Goal: Task Accomplishment & Management: Use online tool/utility

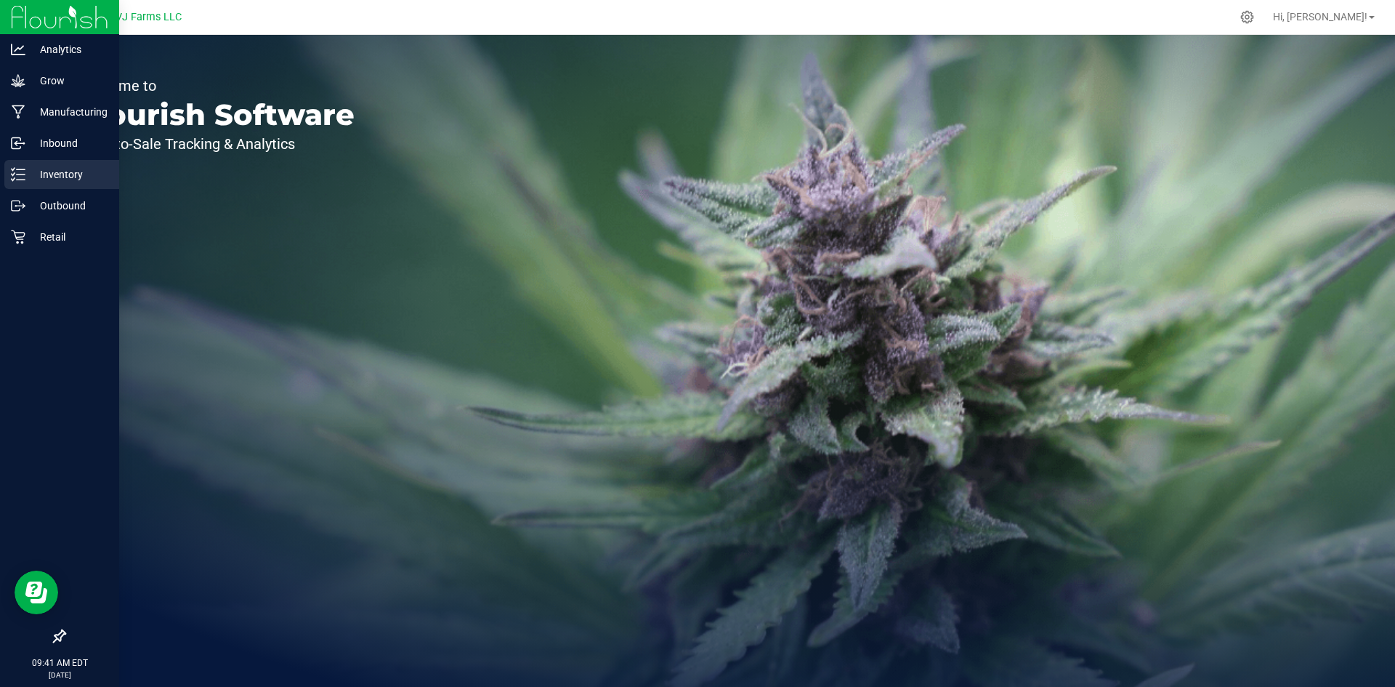
click at [63, 182] on p "Inventory" at bounding box center [68, 174] width 87 height 17
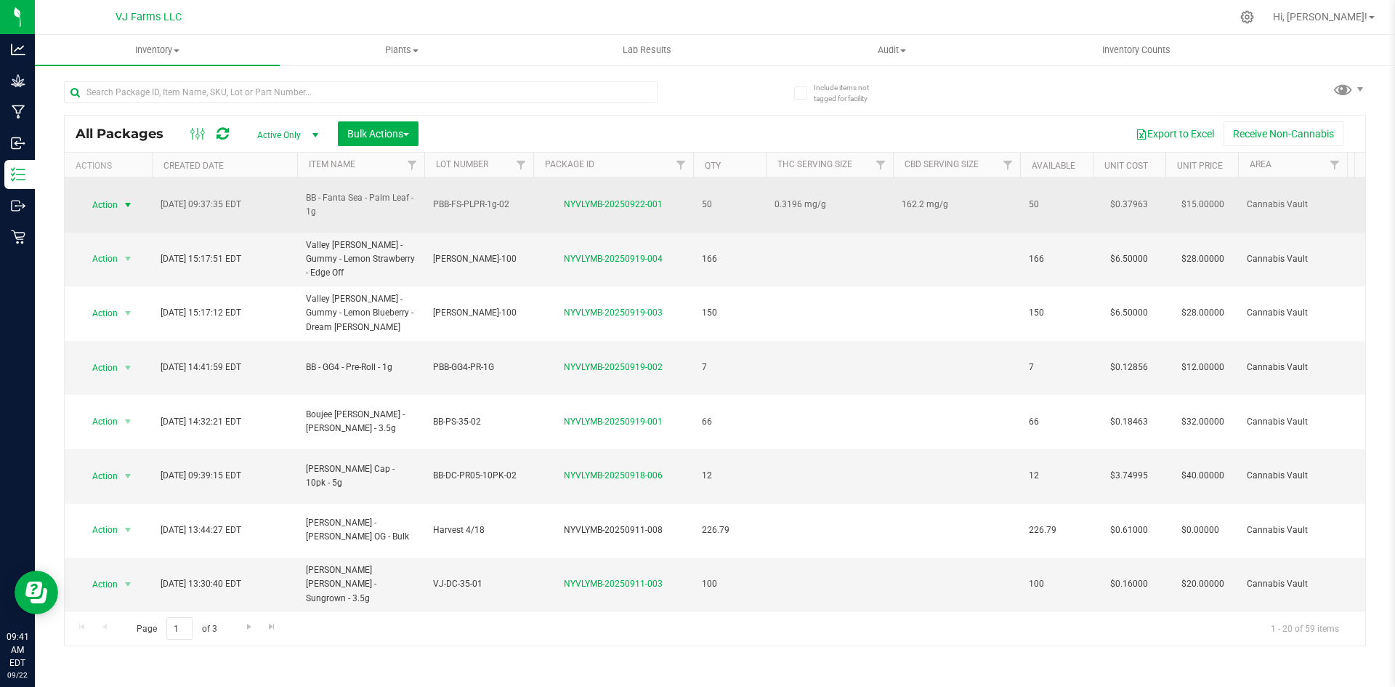
click at [126, 201] on span "select" at bounding box center [128, 205] width 12 height 12
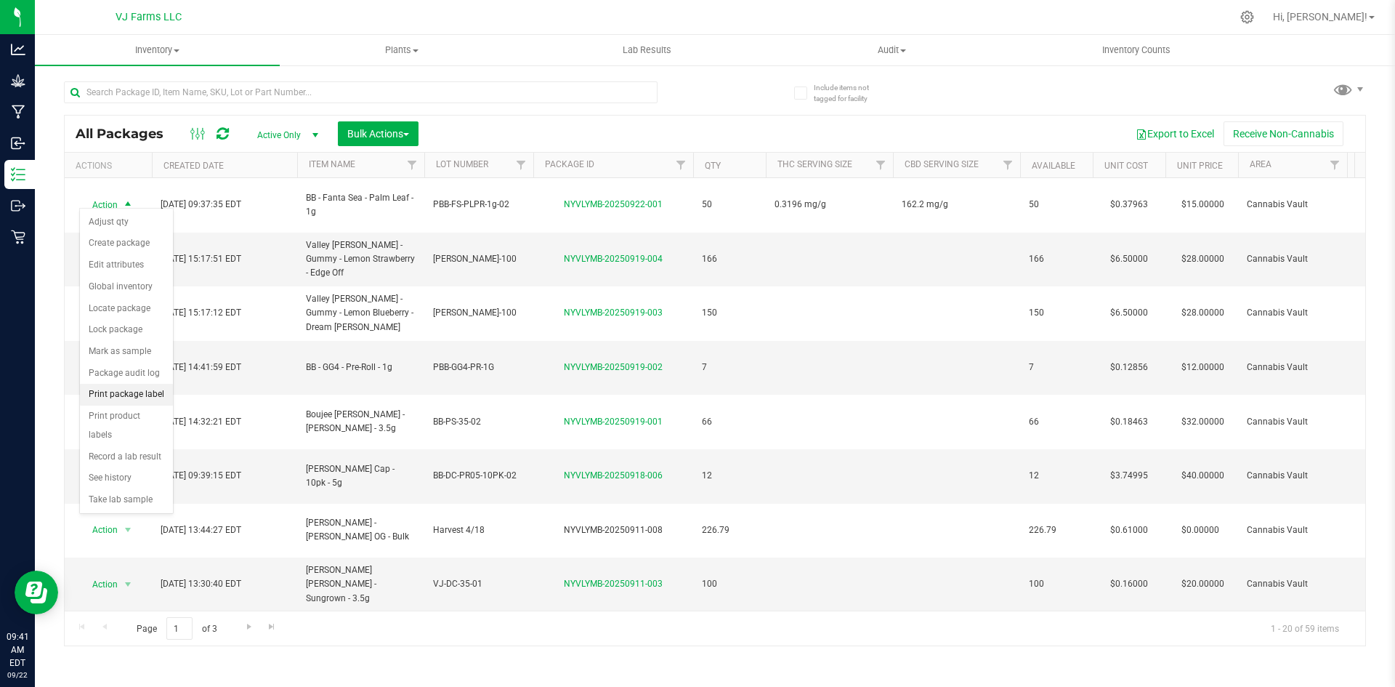
click at [140, 387] on li "Print package label" at bounding box center [126, 395] width 93 height 22
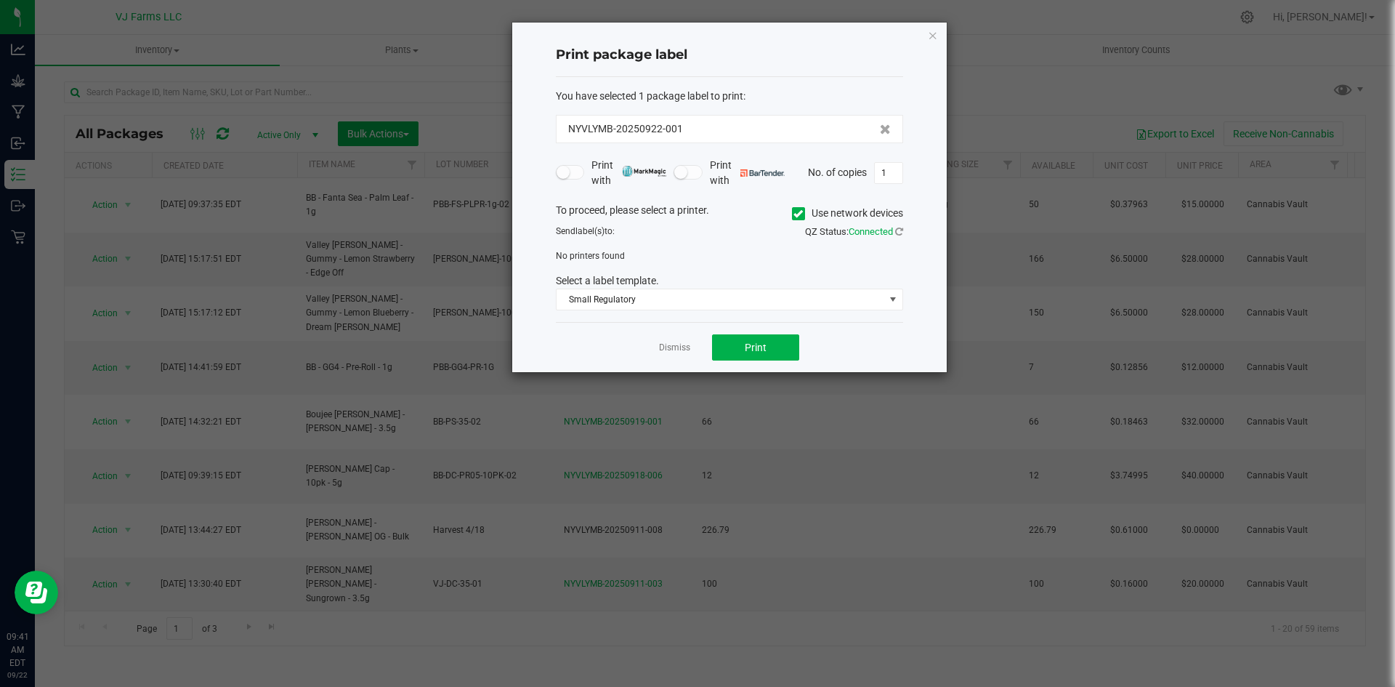
click at [800, 214] on icon at bounding box center [798, 214] width 9 height 0
click at [0, 0] on input "Use network devices" at bounding box center [0, 0] width 0 height 0
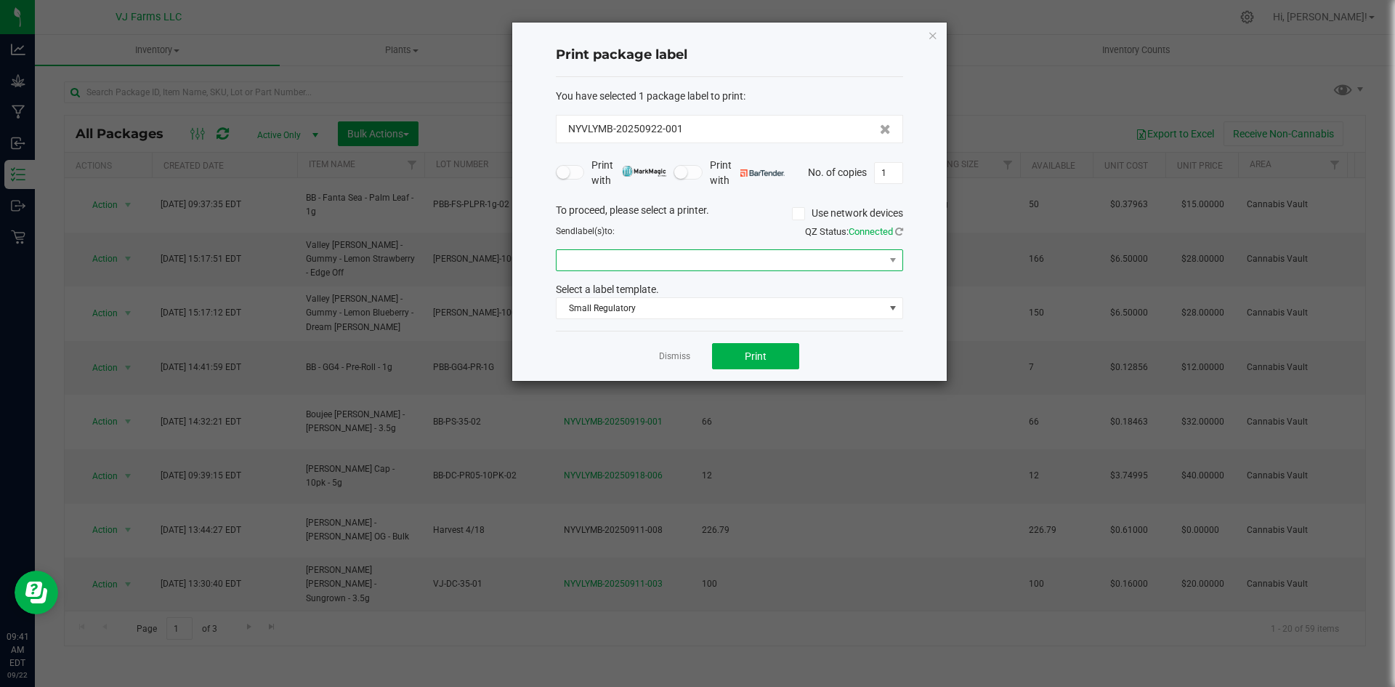
click at [795, 259] on span at bounding box center [721, 260] width 328 height 20
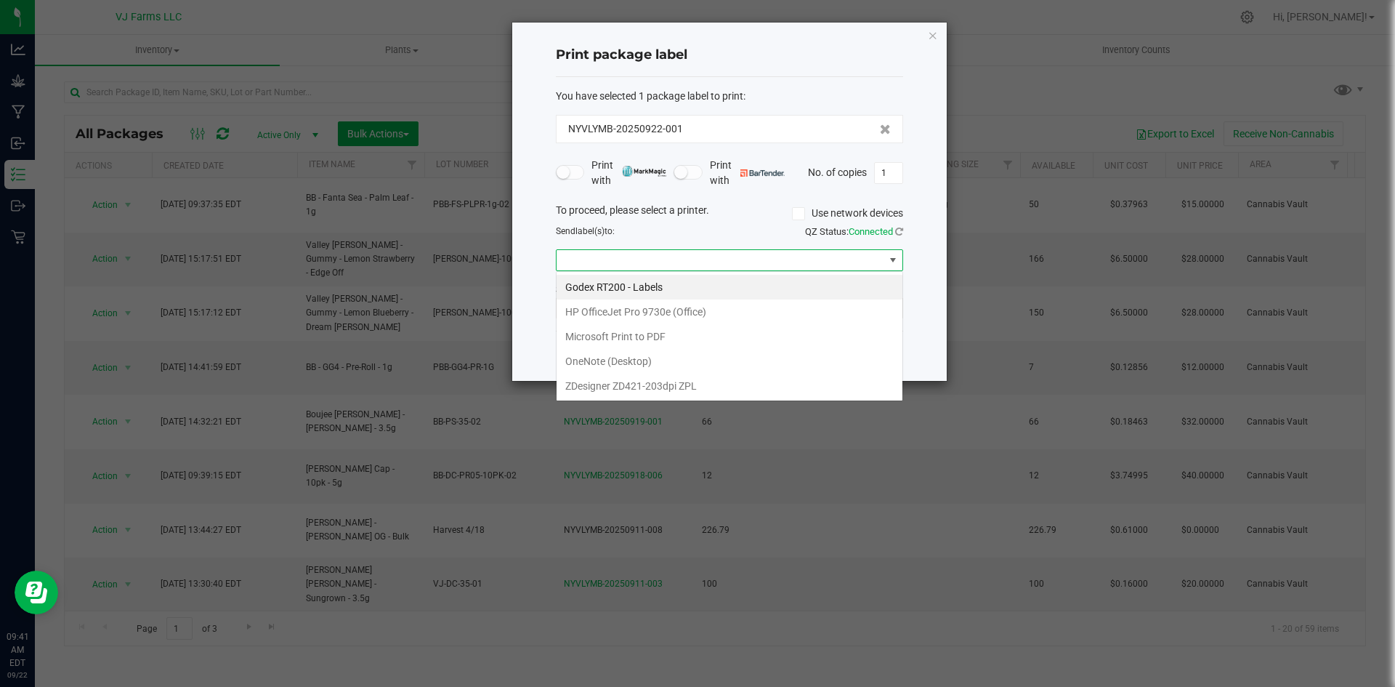
scroll to position [22, 347]
click at [597, 379] on ZPL "ZDesigner ZD421-203dpi ZPL" at bounding box center [730, 386] width 346 height 25
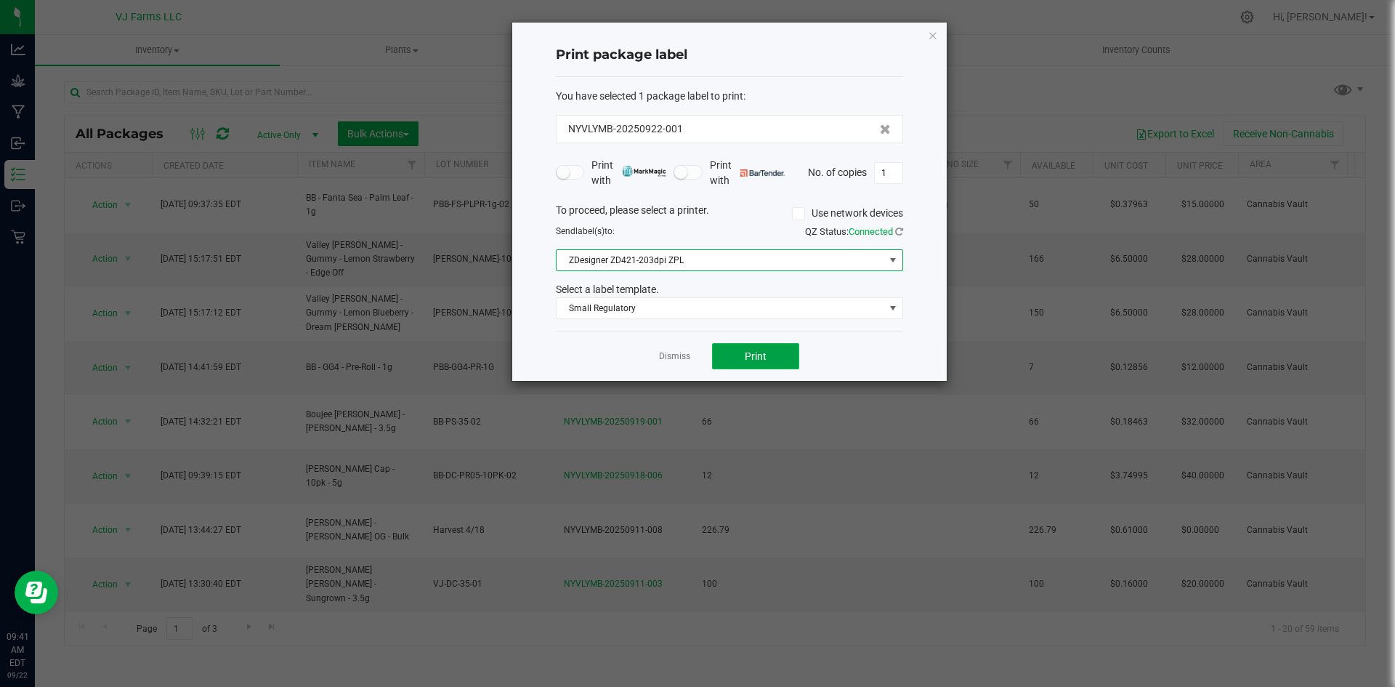
click at [781, 346] on button "Print" at bounding box center [755, 356] width 87 height 26
click at [933, 179] on div "Print package label You have selected 1 package label to print : NYVLYMB-202509…" at bounding box center [729, 202] width 435 height 358
click at [884, 179] on input "1" at bounding box center [889, 173] width 28 height 20
type input "49"
click at [768, 361] on button "Print" at bounding box center [755, 356] width 87 height 26
